Goal: Contribute content

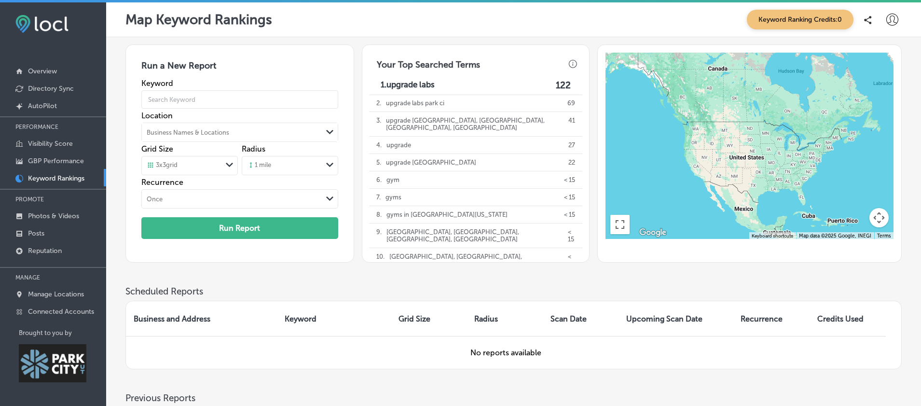
click at [822, 21] on span "Keyword Ranking Credits: 0" at bounding box center [800, 20] width 107 height 20
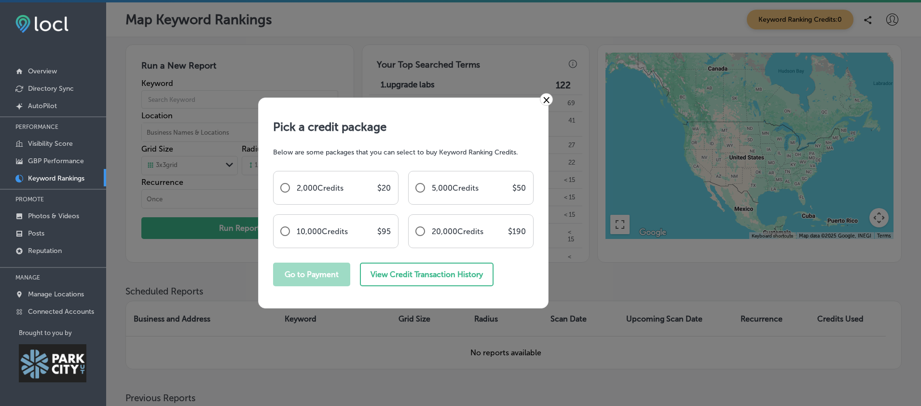
click at [546, 24] on div "× Pick a credit package Below are some packages that you can select to buy Keyw…" at bounding box center [460, 203] width 921 height 406
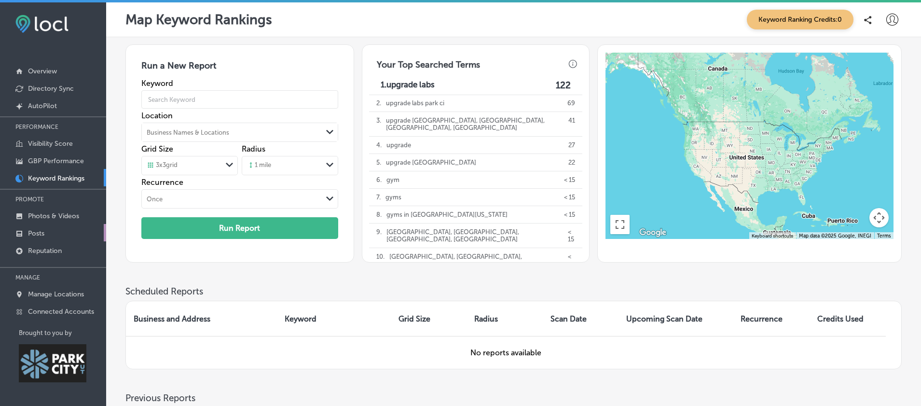
click at [65, 228] on link "Posts" at bounding box center [53, 232] width 106 height 17
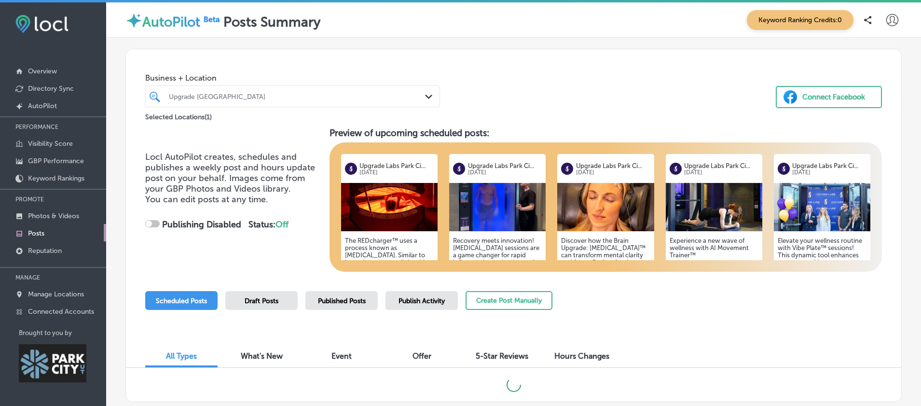
checkbox input "true"
click at [813, 251] on h5 "Elevate your wellness routine with Vibe Plate™ sessions! This dynamic tool enha…" at bounding box center [822, 287] width 89 height 101
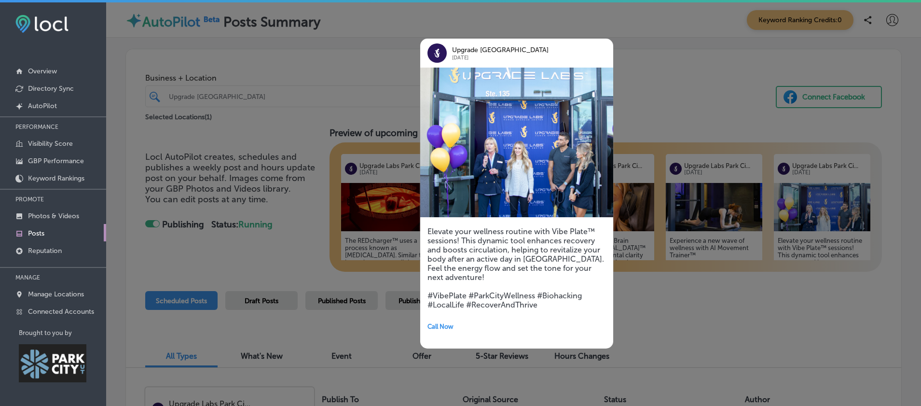
click at [766, 331] on div at bounding box center [460, 203] width 921 height 406
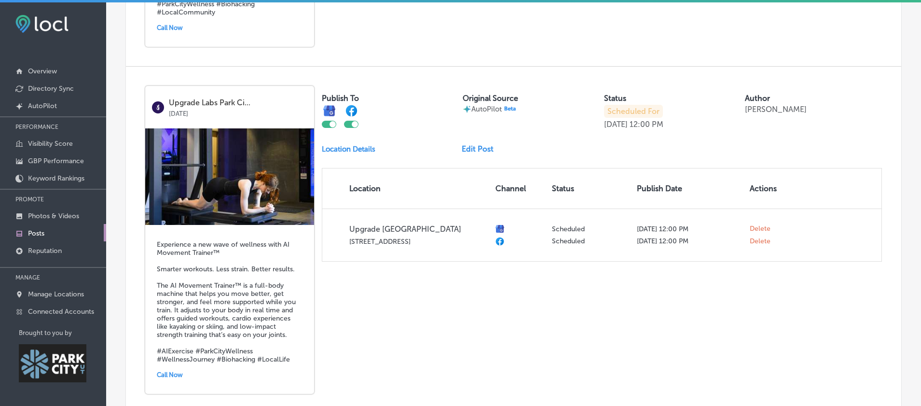
scroll to position [1627, 0]
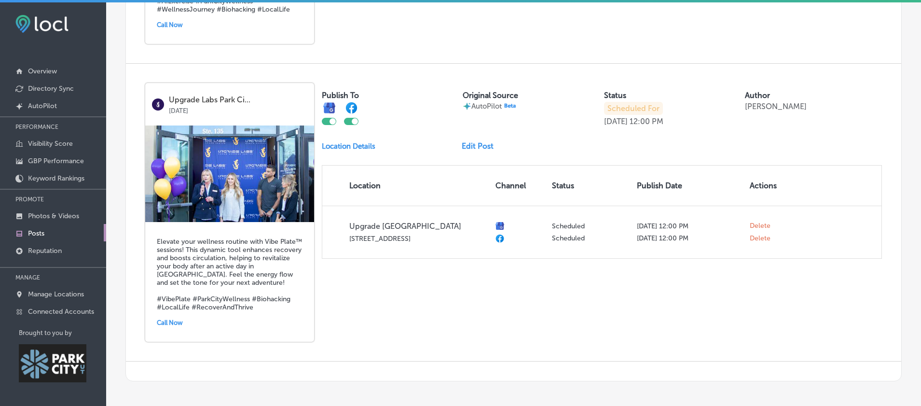
click at [276, 205] on img at bounding box center [229, 174] width 169 height 97
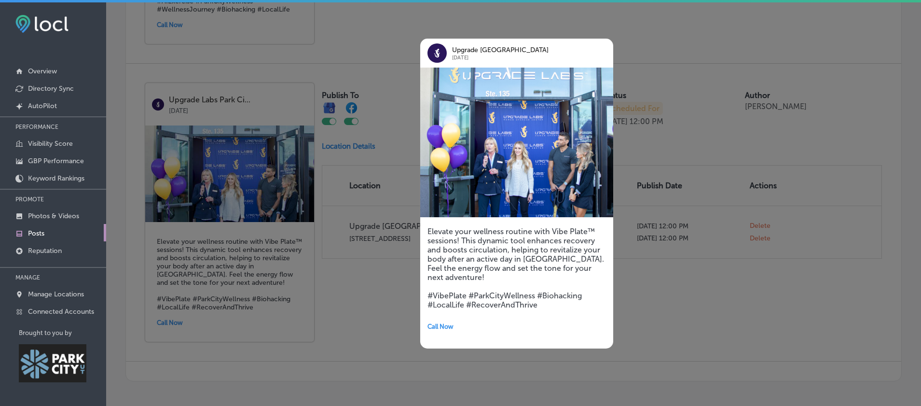
click at [279, 209] on div at bounding box center [460, 203] width 921 height 406
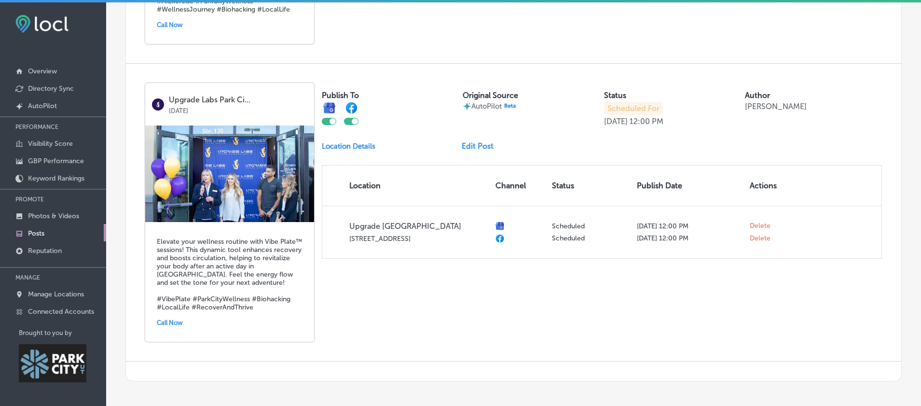
click at [471, 151] on link "Edit Post" at bounding box center [482, 145] width 40 height 9
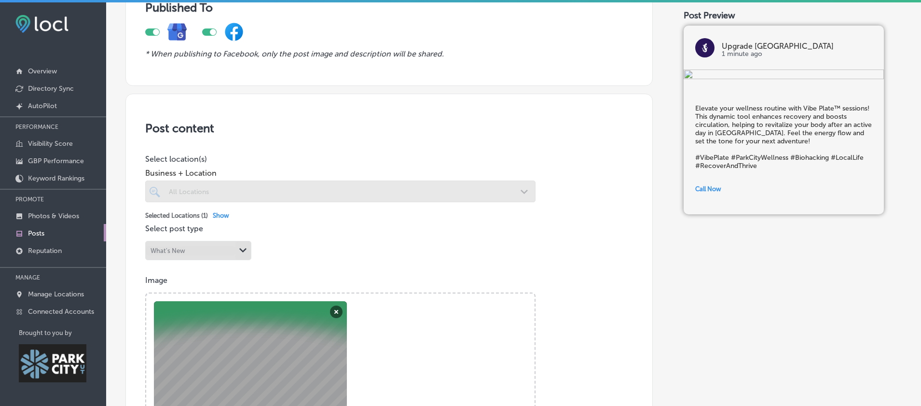
scroll to position [170, 0]
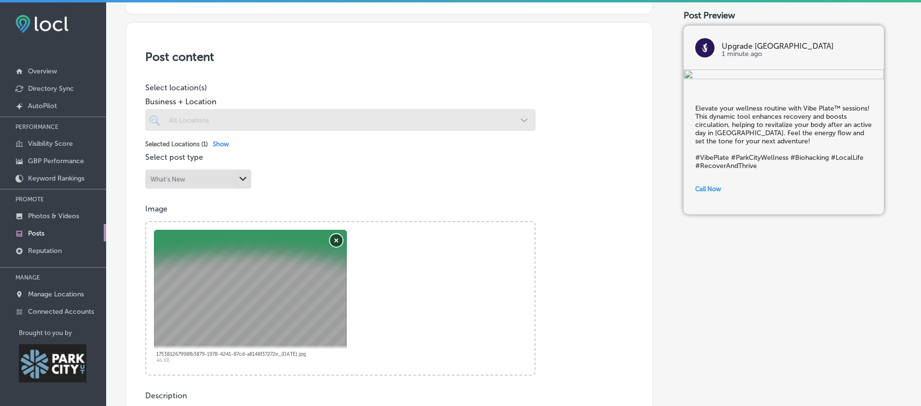
click at [334, 244] on button "Remove" at bounding box center [336, 240] width 13 height 13
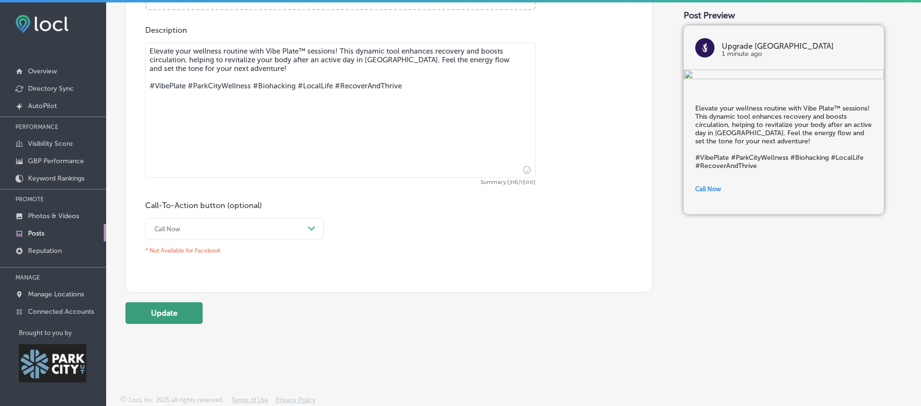
click at [162, 310] on button "Update" at bounding box center [164, 313] width 77 height 22
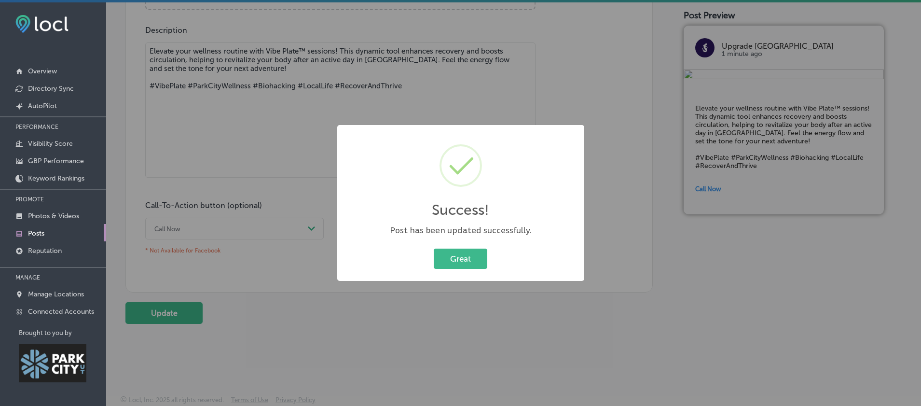
drag, startPoint x: 458, startPoint y: 256, endPoint x: 317, endPoint y: 225, distance: 144.3
click at [458, 256] on button "Great" at bounding box center [461, 259] width 54 height 20
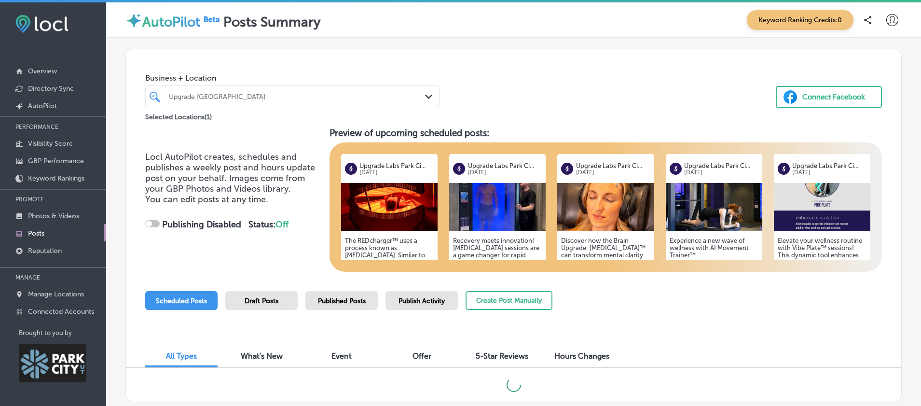
checkbox input "true"
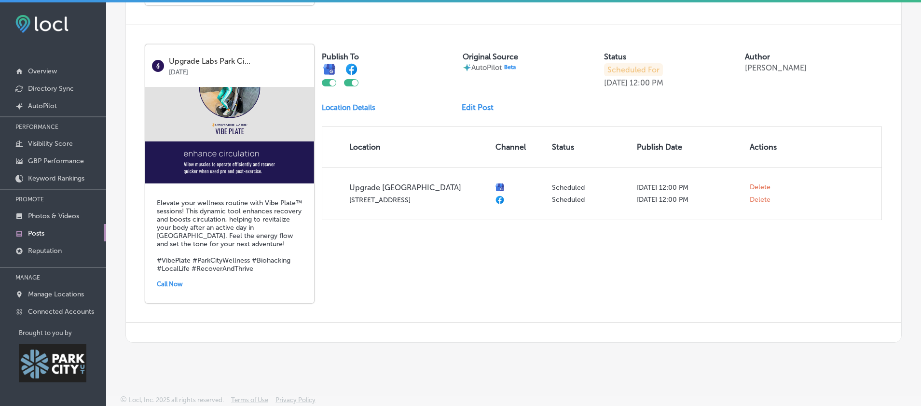
scroll to position [2, 0]
